Goal: Task Accomplishment & Management: Manage account settings

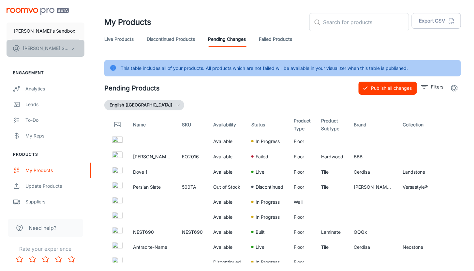
click at [44, 55] on button "[PERSON_NAME]" at bounding box center [46, 48] width 78 height 17
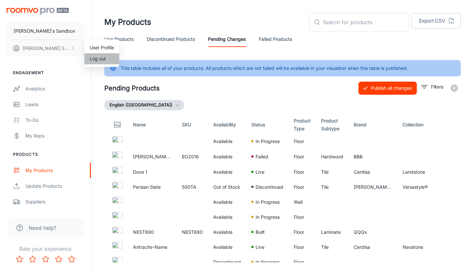
click at [99, 54] on li "Log out" at bounding box center [101, 58] width 35 height 11
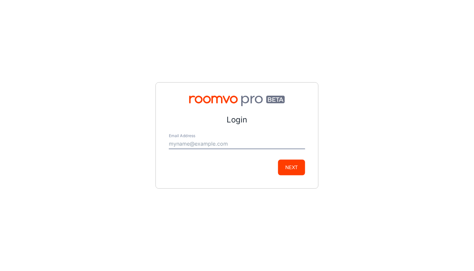
click at [214, 139] on input "Email Address" at bounding box center [237, 144] width 136 height 10
click at [216, 140] on input "Email Address" at bounding box center [237, 144] width 136 height 10
type input "[EMAIL_ADDRESS][DOMAIN_NAME]"
click at [297, 167] on button "Next" at bounding box center [291, 167] width 27 height 16
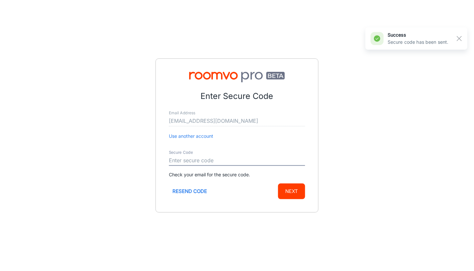
click at [267, 160] on input "Secure Code" at bounding box center [237, 160] width 136 height 10
